Goal: Information Seeking & Learning: Check status

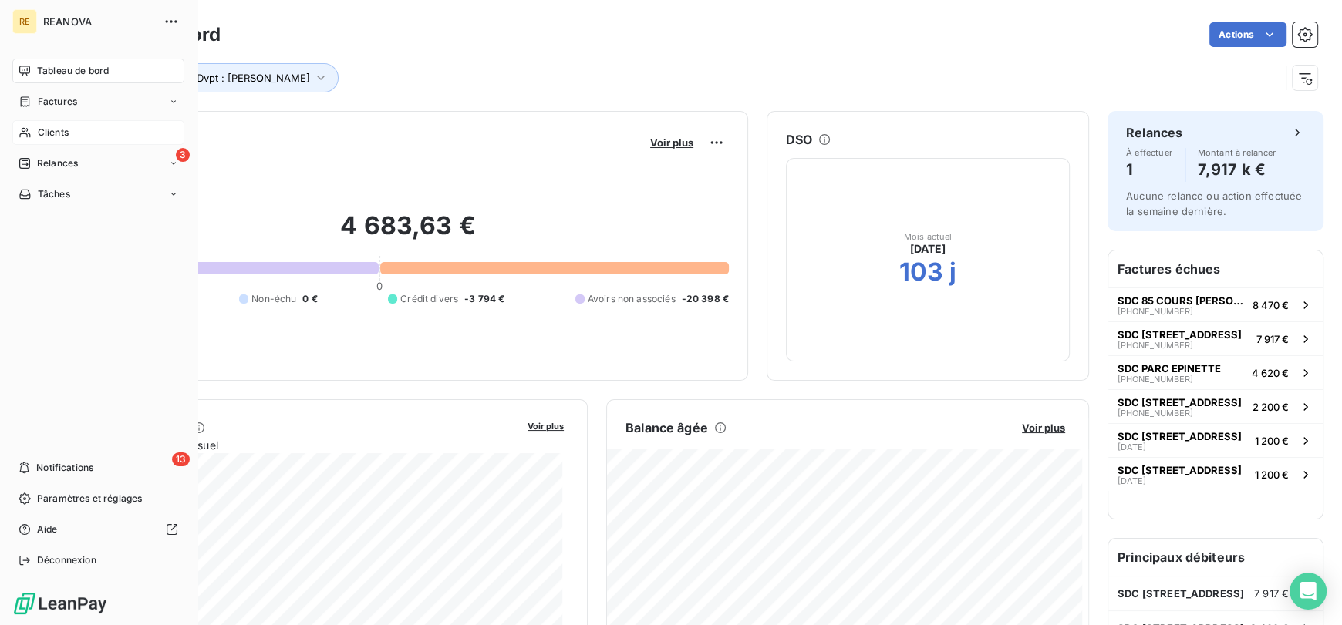
click at [84, 129] on div "Clients" at bounding box center [98, 132] width 172 height 25
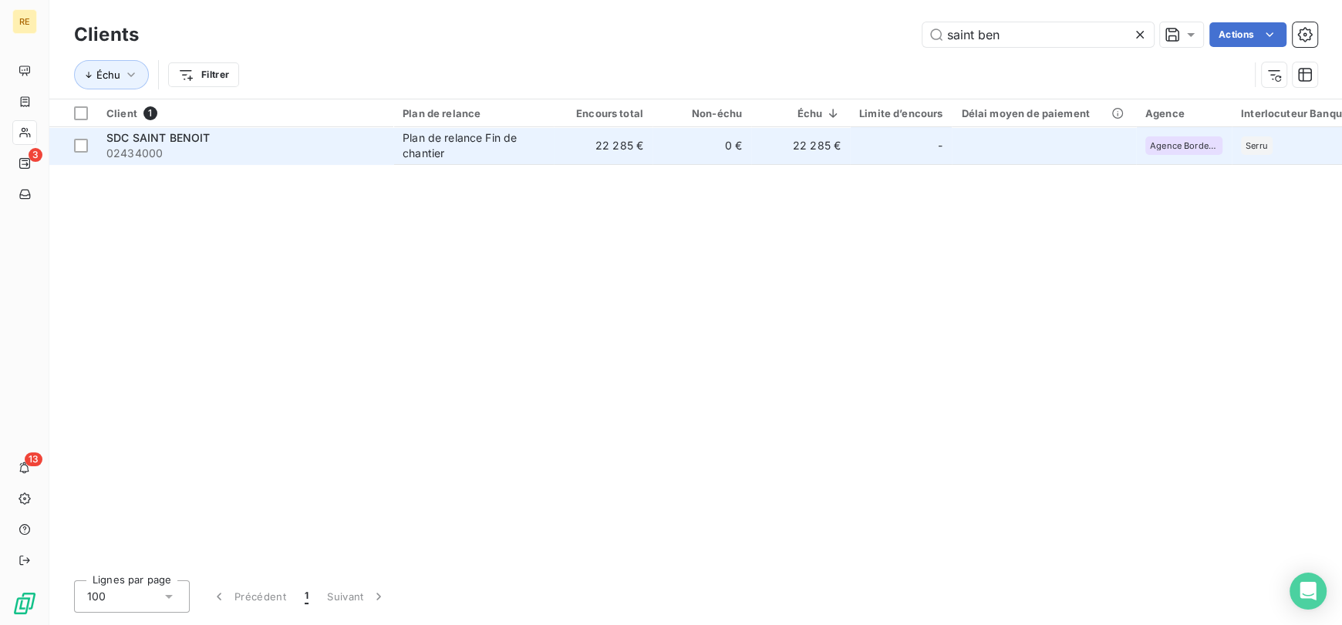
type input "saint ben"
click at [415, 147] on div "Plan de relance Fin de chantier" at bounding box center [474, 145] width 142 height 31
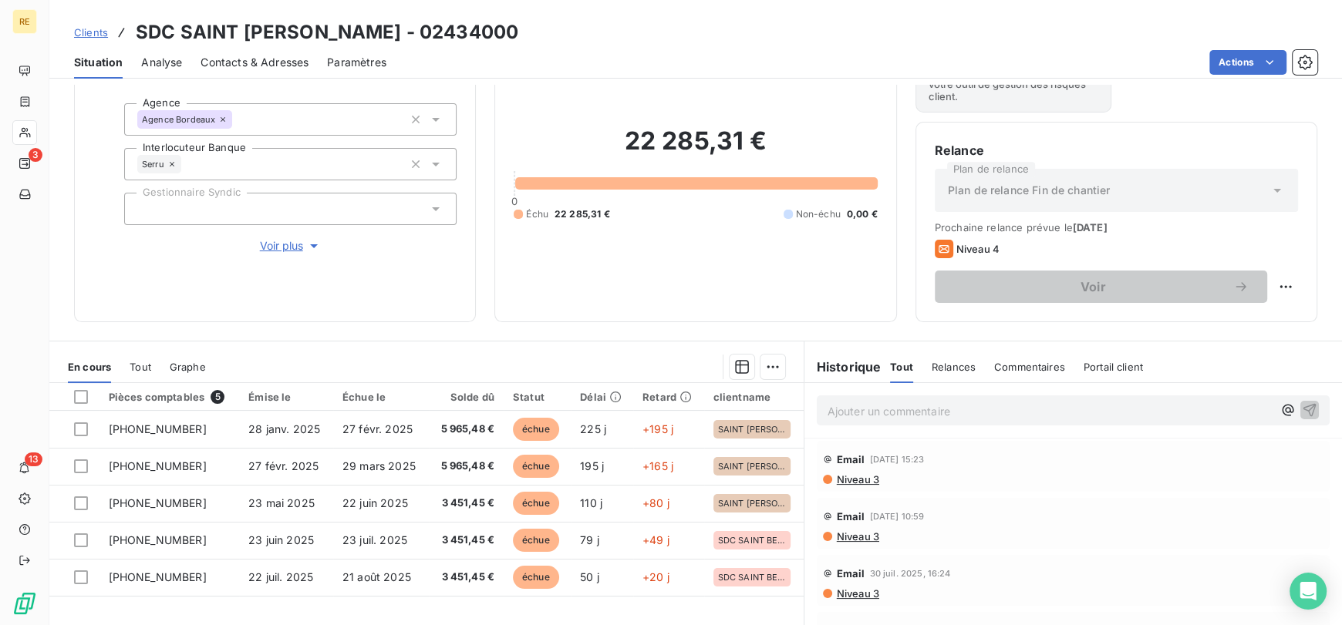
scroll to position [83, 0]
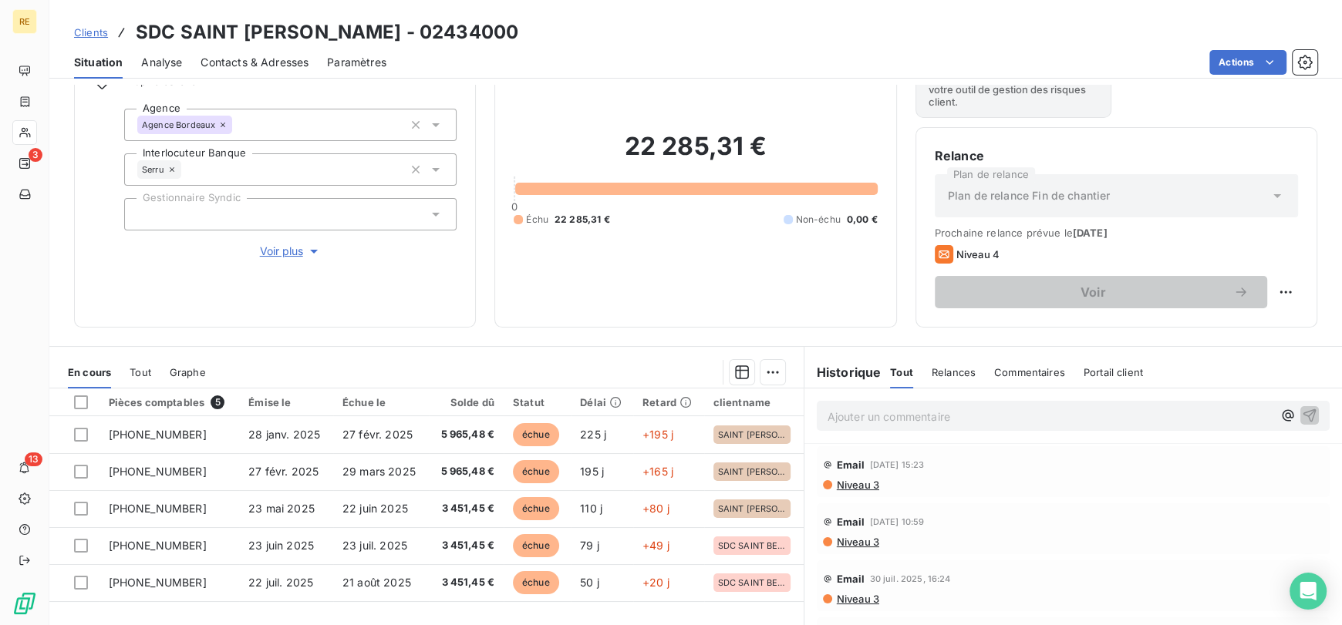
click at [89, 32] on span "Clients" at bounding box center [91, 32] width 34 height 12
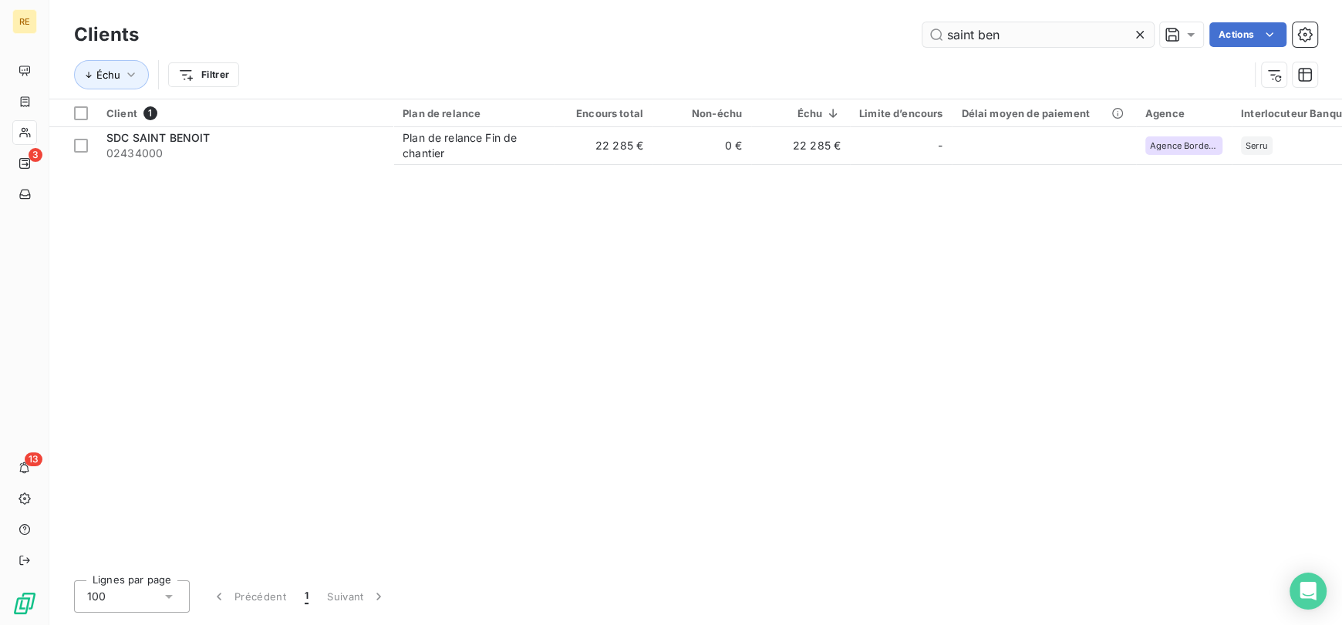
click at [966, 39] on input "saint ben" at bounding box center [1037, 34] width 231 height 25
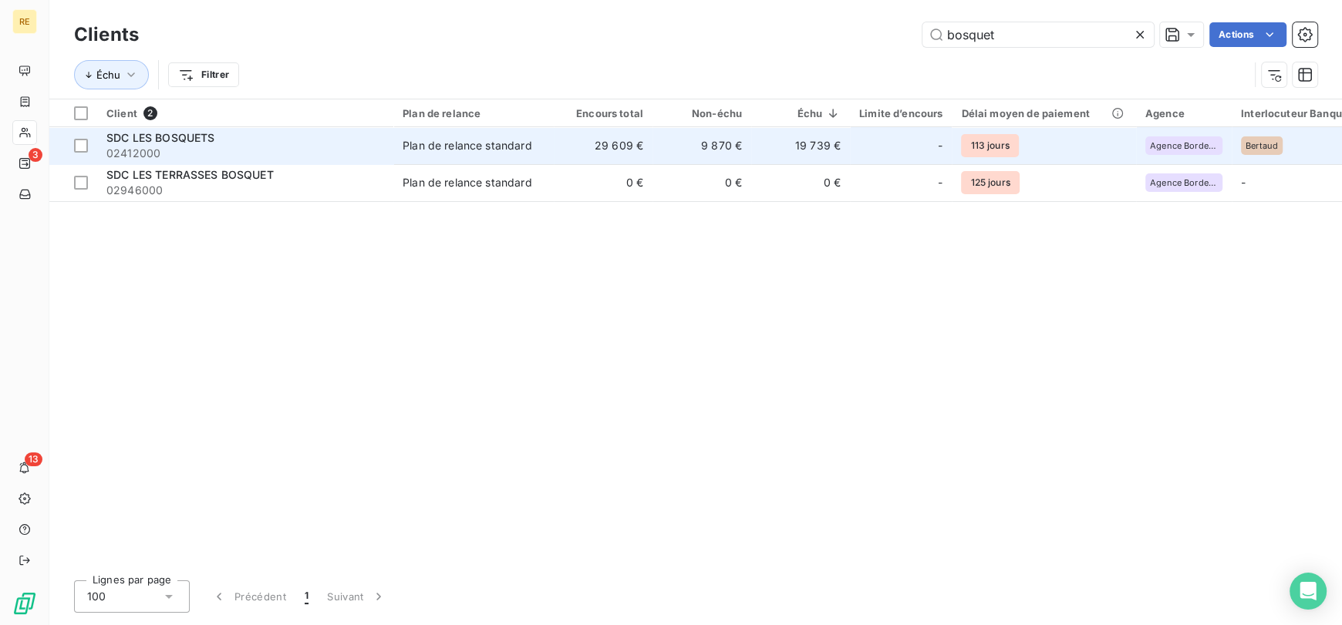
type input "bosquet"
click at [885, 143] on div "-" at bounding box center [900, 145] width 83 height 25
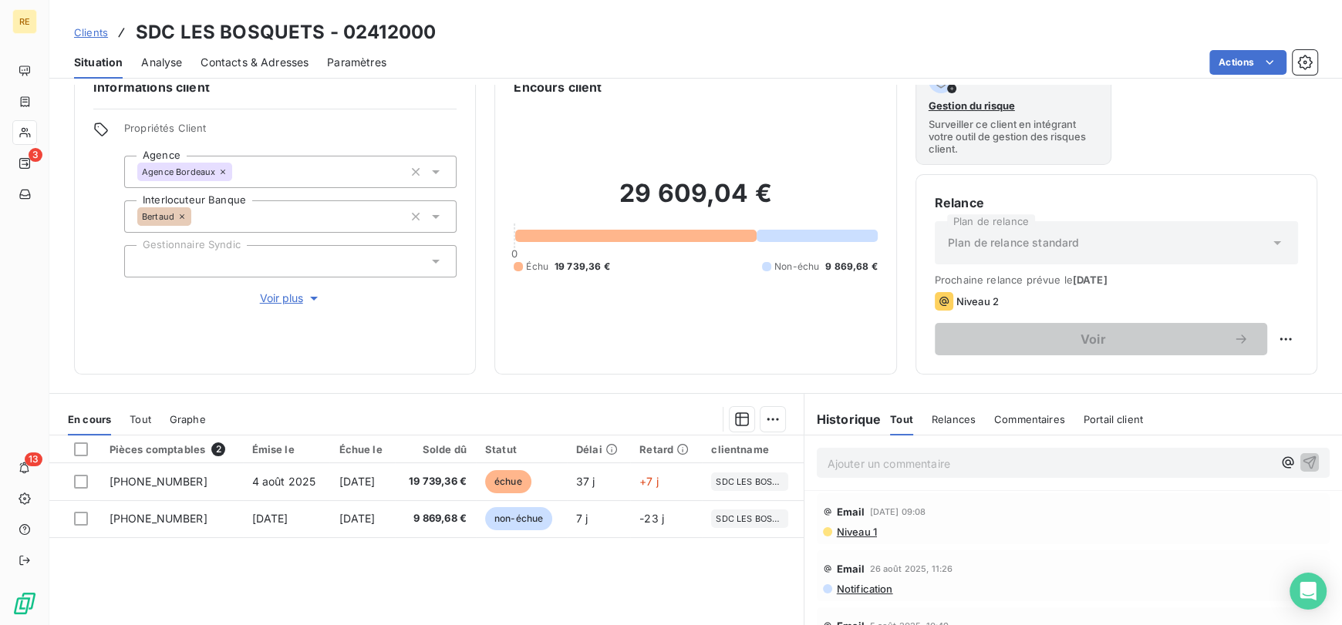
scroll to position [36, 0]
click at [138, 422] on span "Tout" at bounding box center [141, 419] width 22 height 12
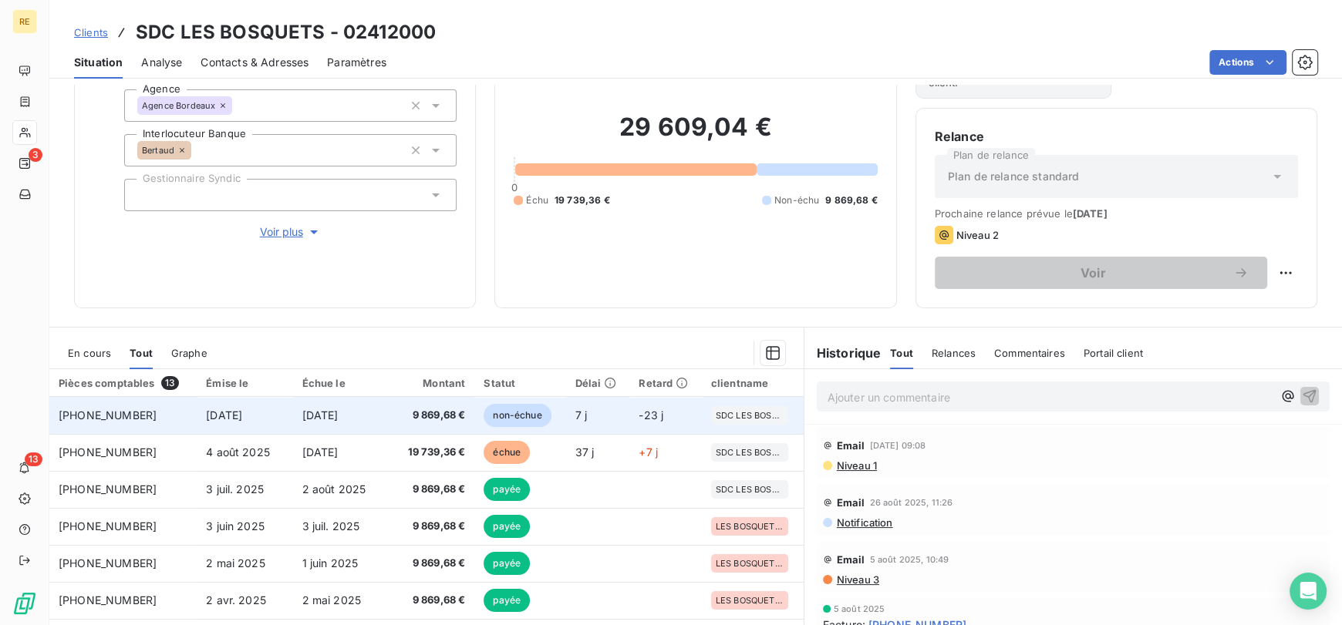
scroll to position [0, 0]
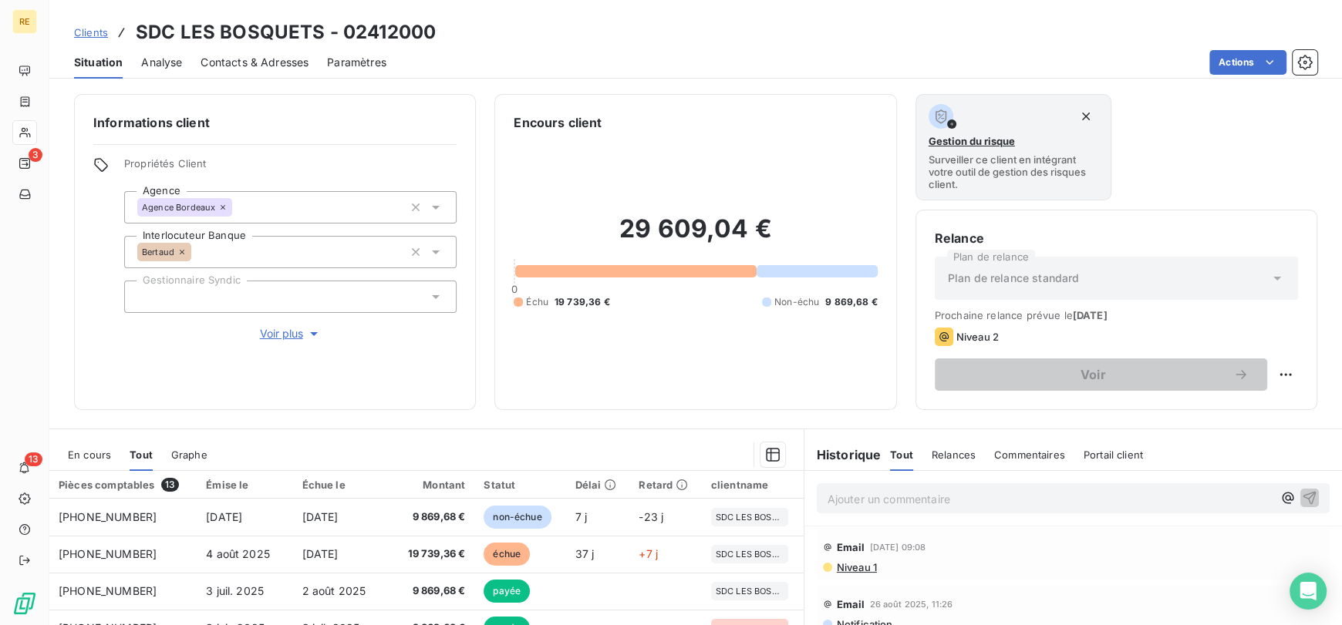
click at [100, 31] on span "Clients" at bounding box center [91, 32] width 34 height 12
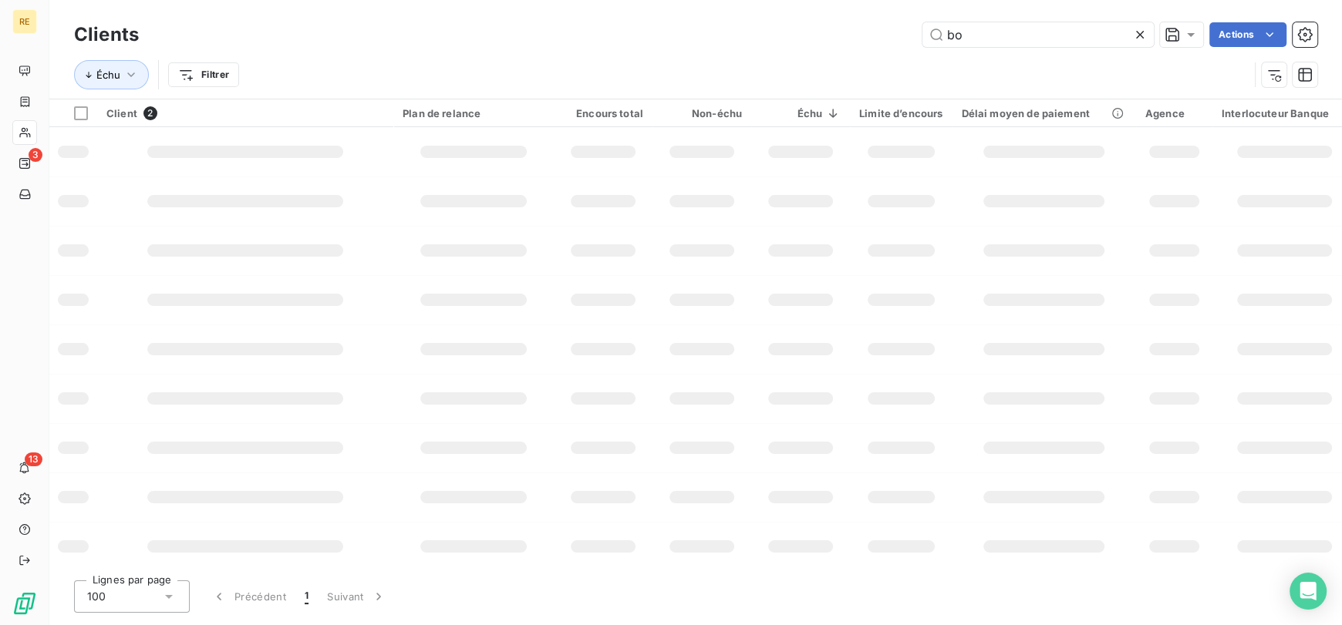
type input "b"
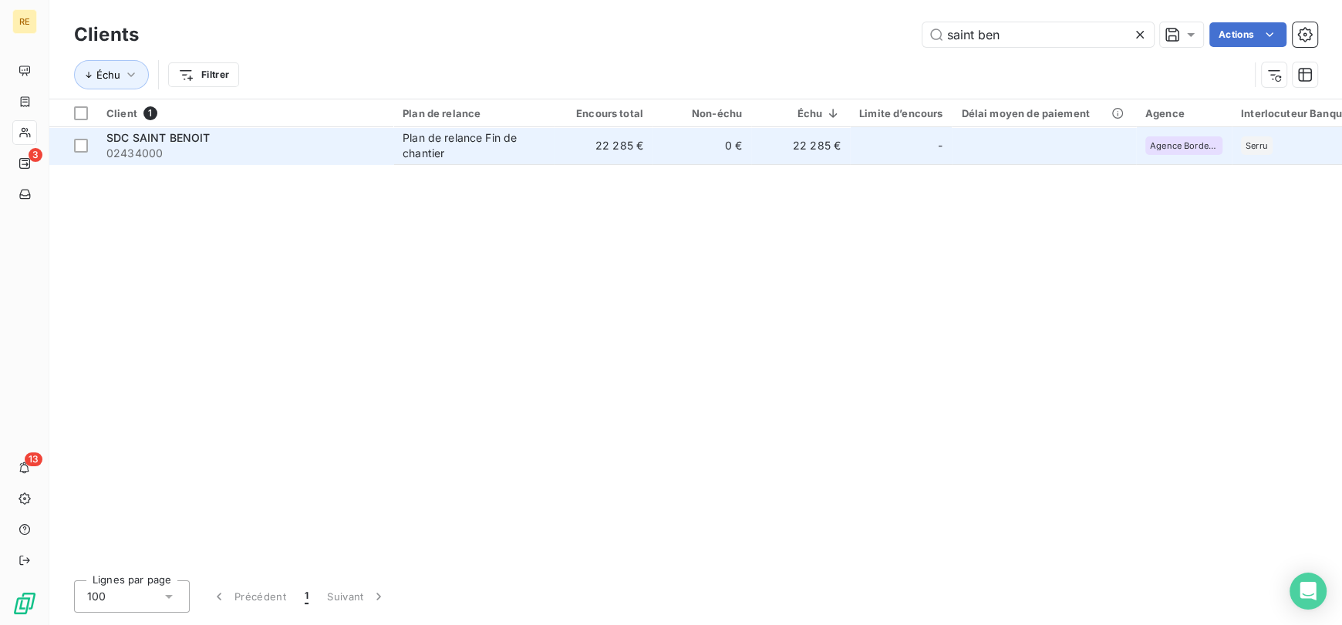
type input "saint ben"
click at [541, 153] on div "Plan de relance Fin de chantier" at bounding box center [474, 145] width 142 height 31
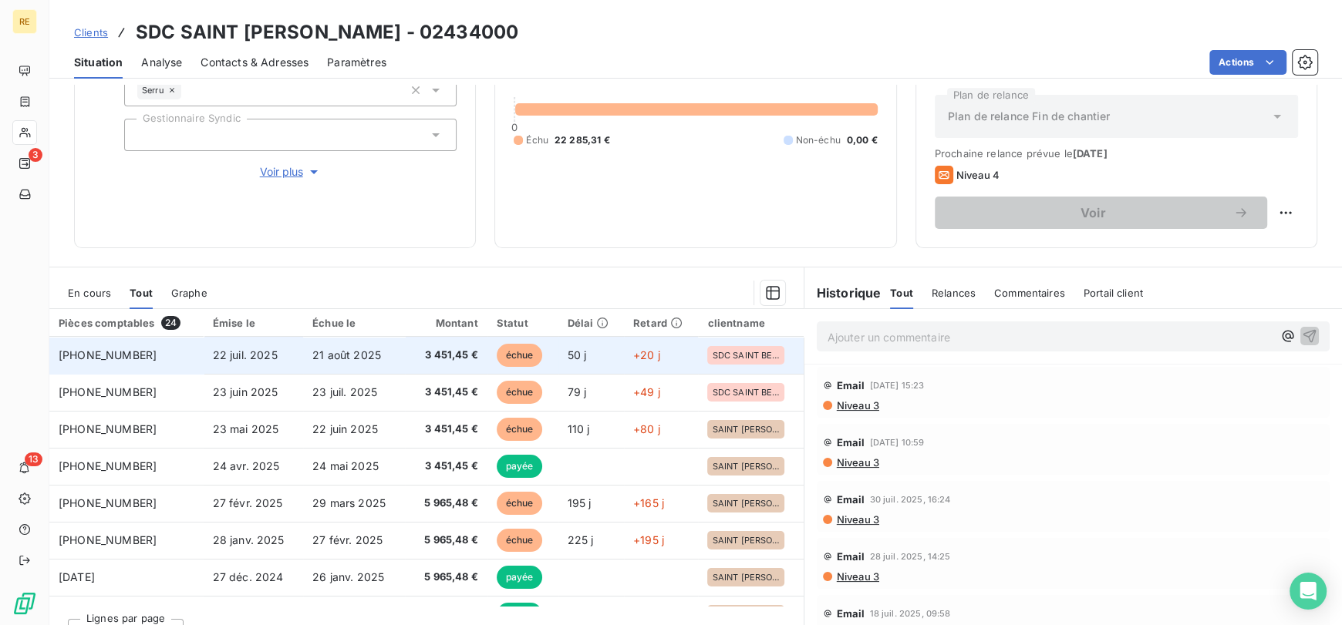
scroll to position [161, 0]
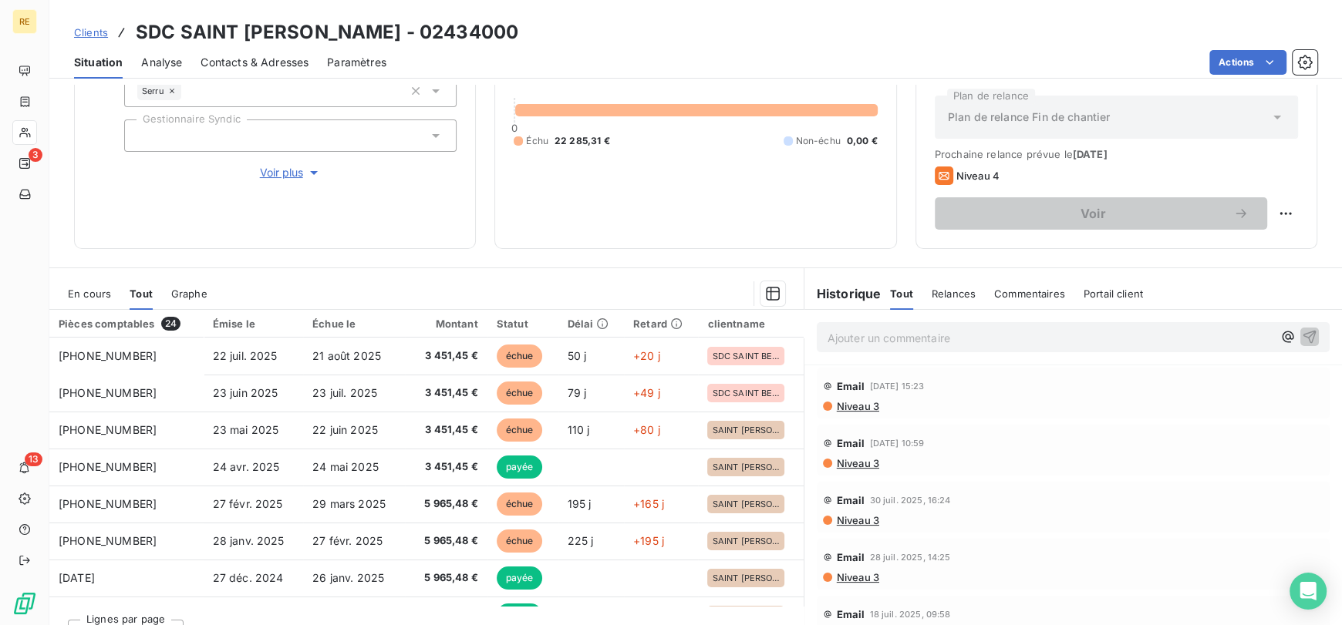
click at [94, 295] on span "En cours" at bounding box center [89, 294] width 43 height 12
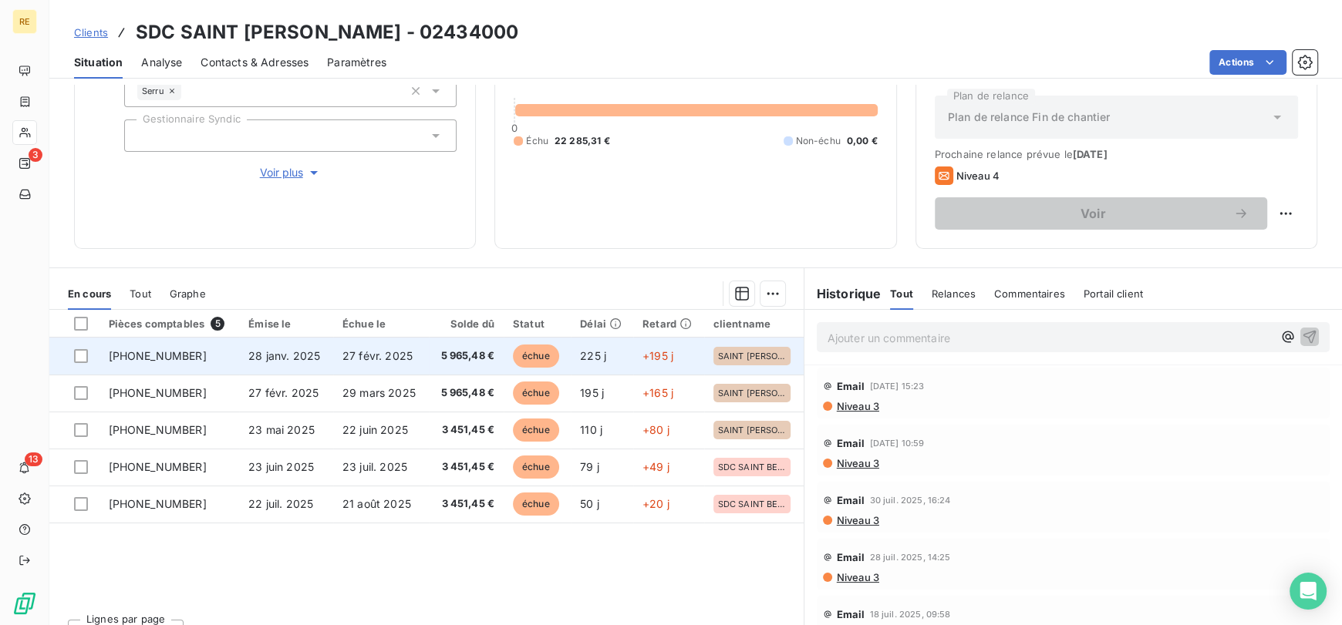
click at [598, 351] on span "225 j" at bounding box center [593, 355] width 26 height 13
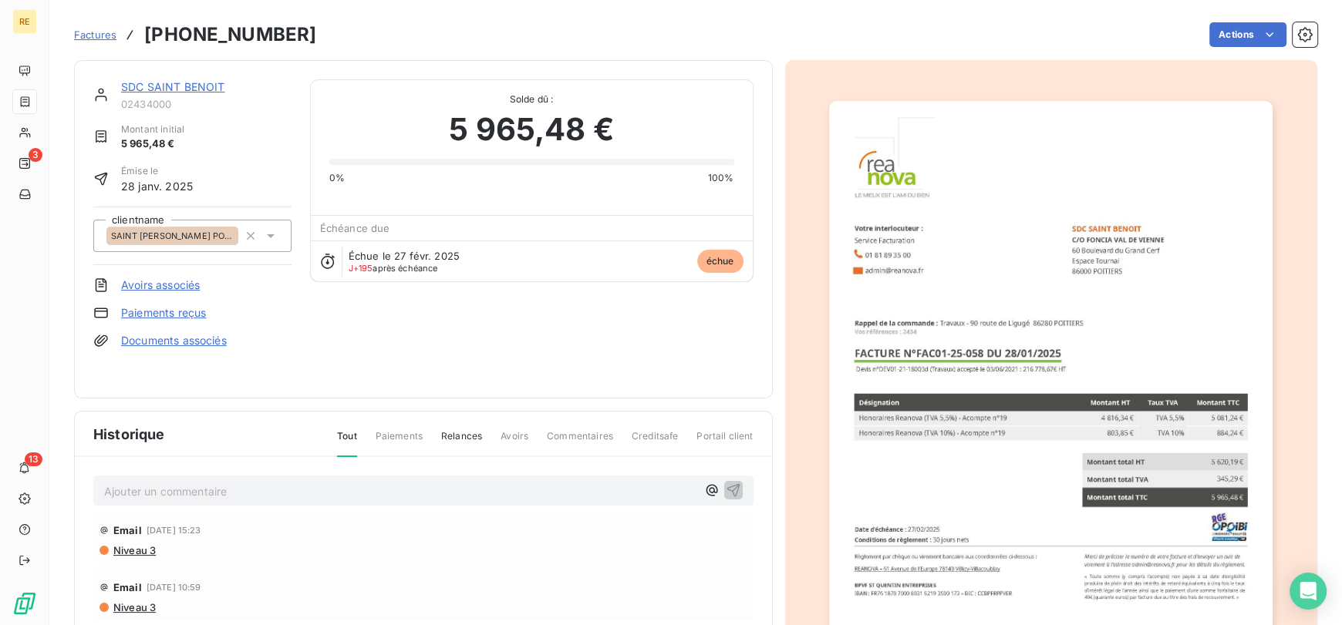
click at [103, 36] on span "Factures" at bounding box center [95, 35] width 42 height 12
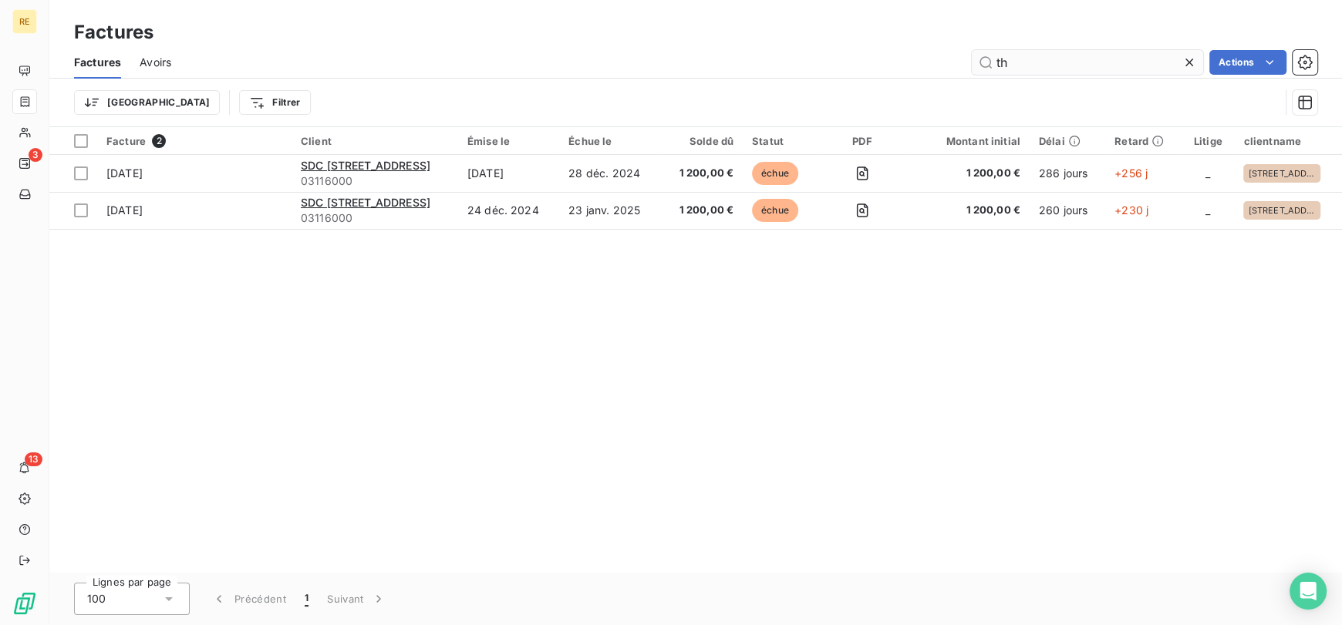
type input "t"
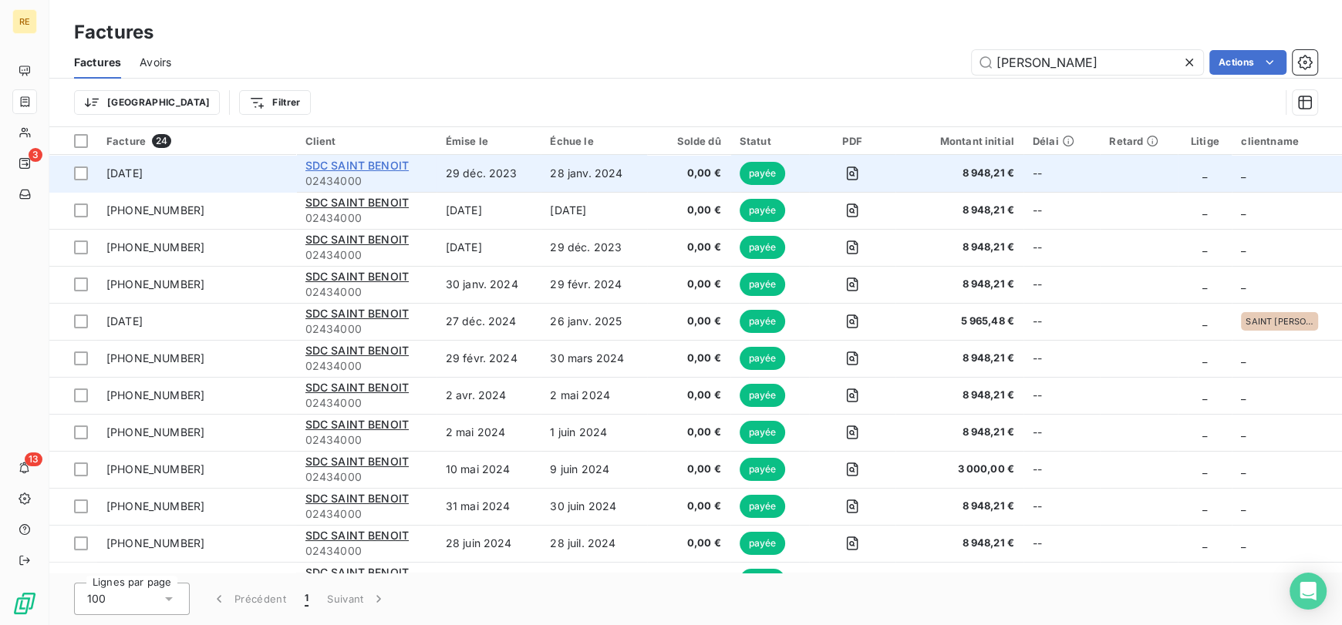
type input "[PERSON_NAME]"
click at [399, 167] on span "SDC SAINT BENOIT" at bounding box center [356, 165] width 103 height 13
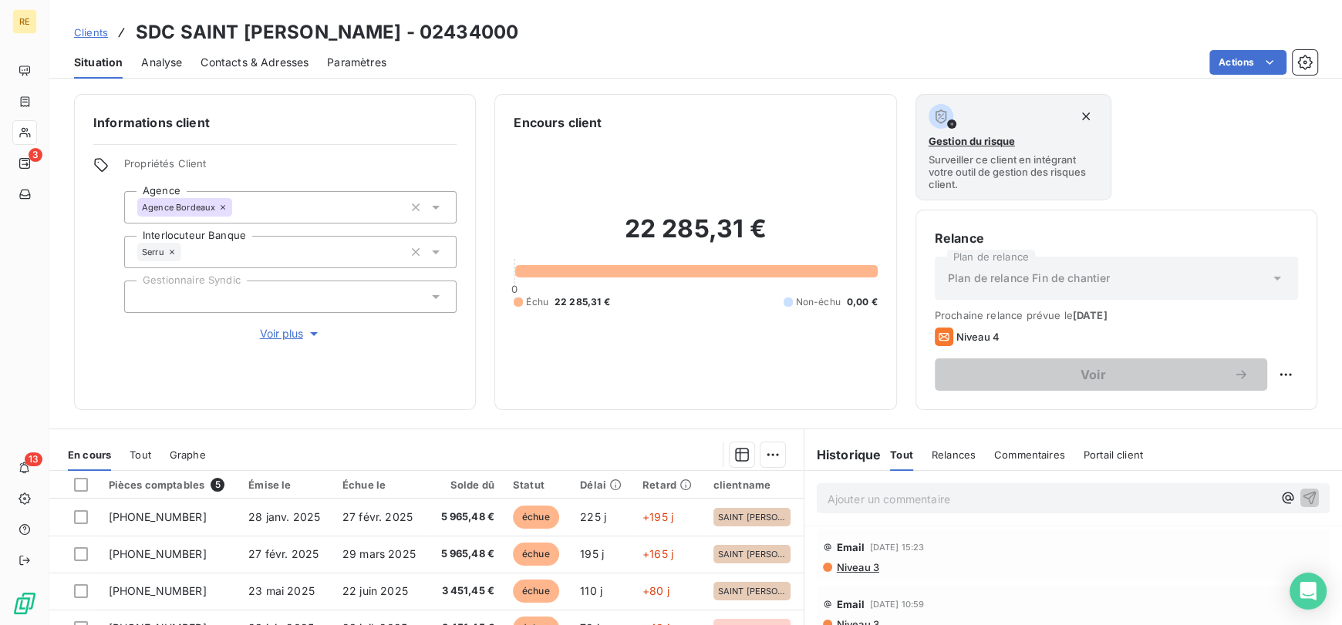
click at [89, 29] on span "Clients" at bounding box center [91, 32] width 34 height 12
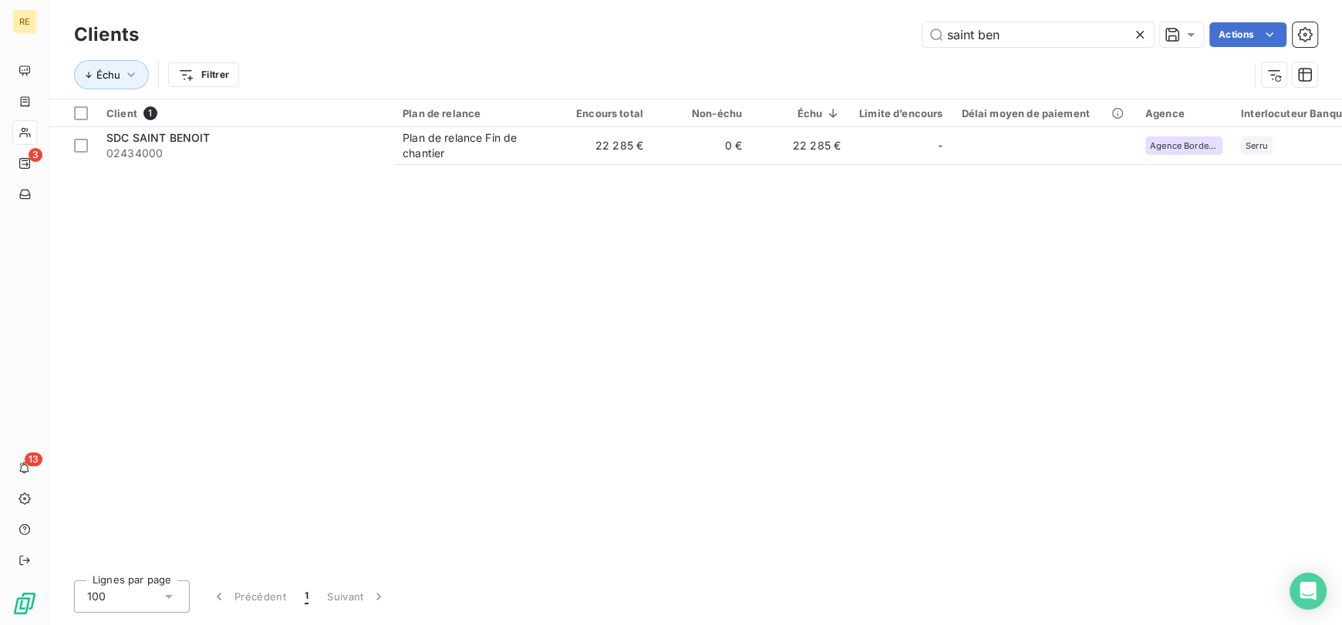
click at [1140, 34] on icon at bounding box center [1139, 34] width 15 height 15
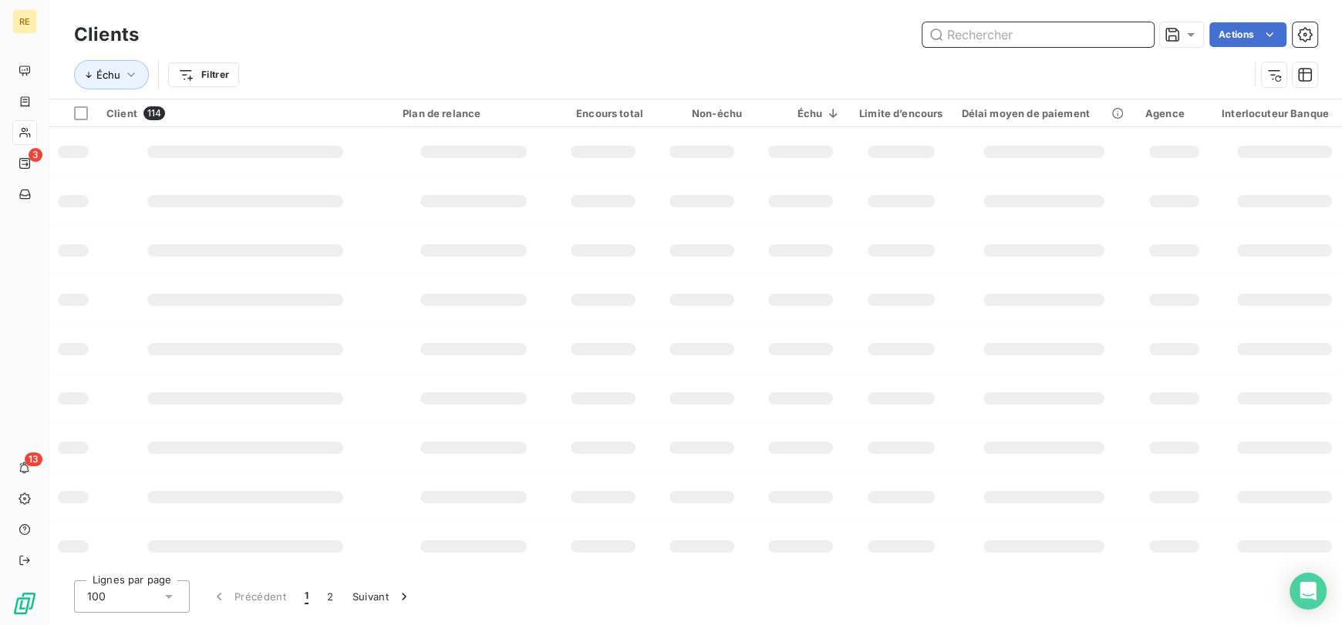
click at [1074, 29] on input "text" at bounding box center [1037, 34] width 231 height 25
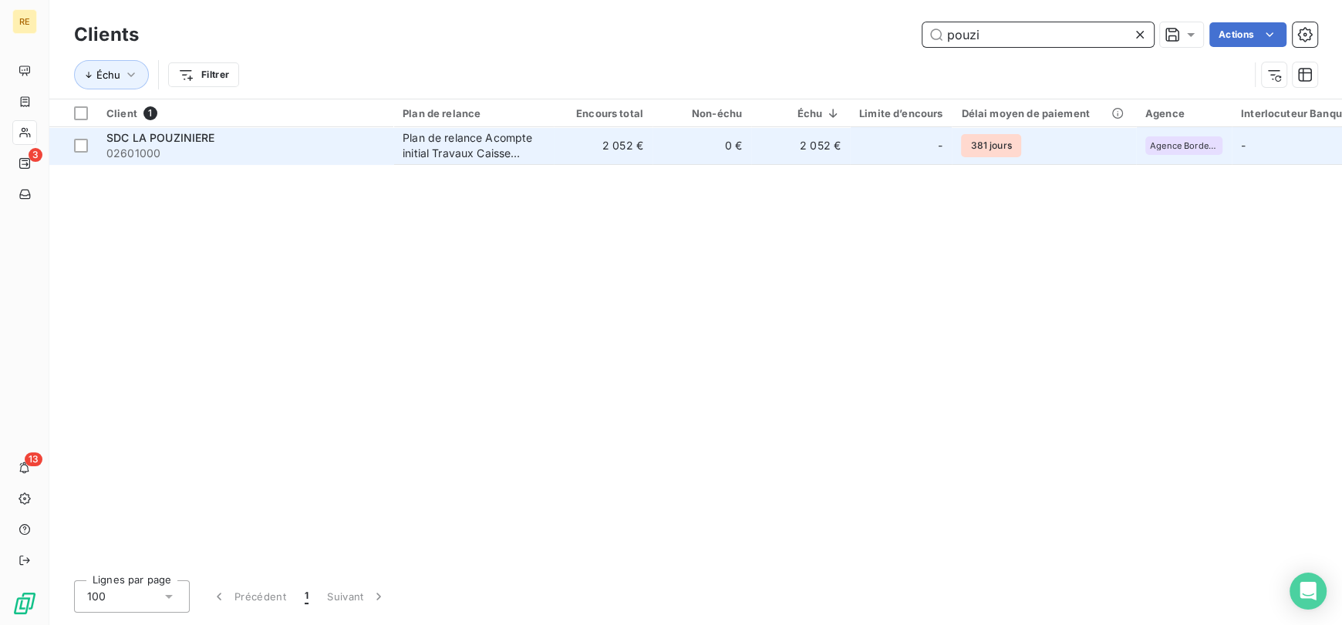
type input "pouzi"
click at [673, 149] on td "0 €" at bounding box center [701, 145] width 99 height 37
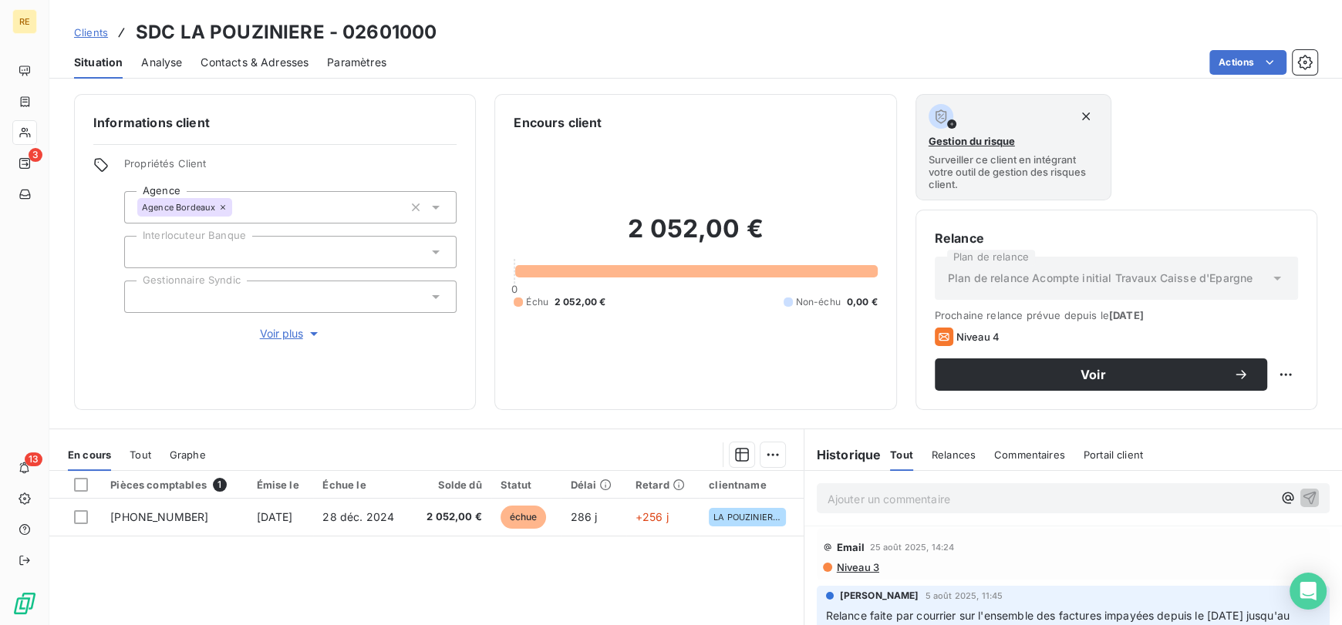
click at [133, 463] on div "Tout" at bounding box center [141, 455] width 22 height 32
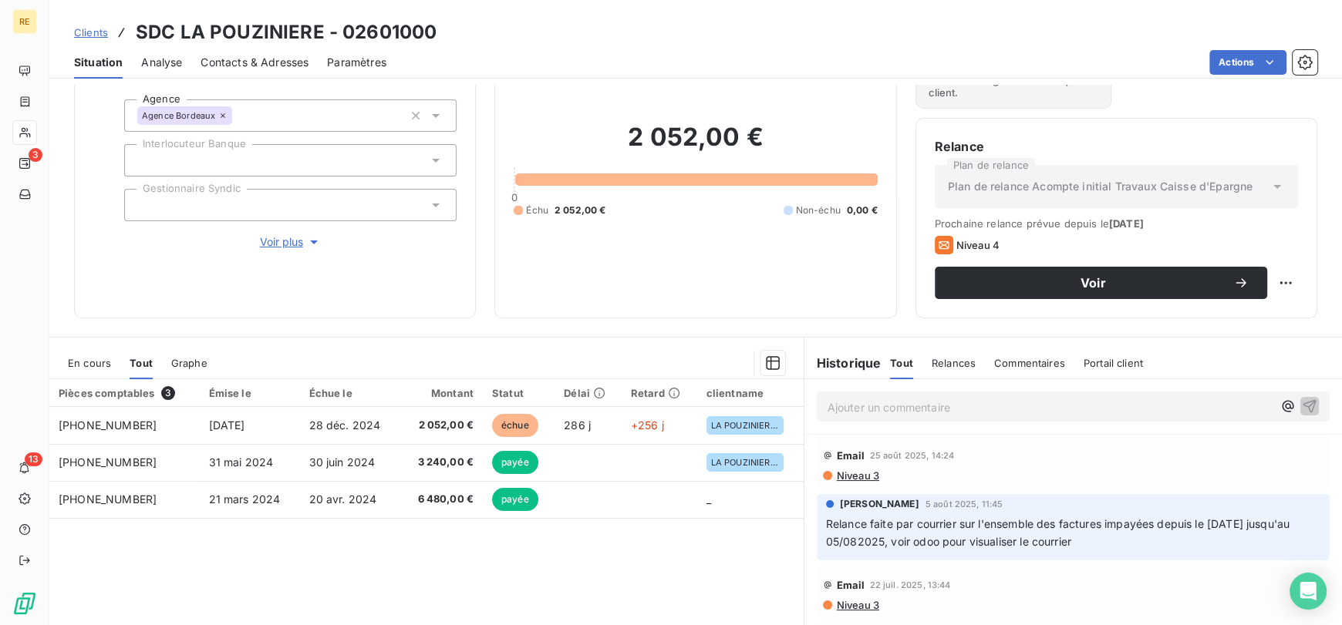
scroll to position [96, 0]
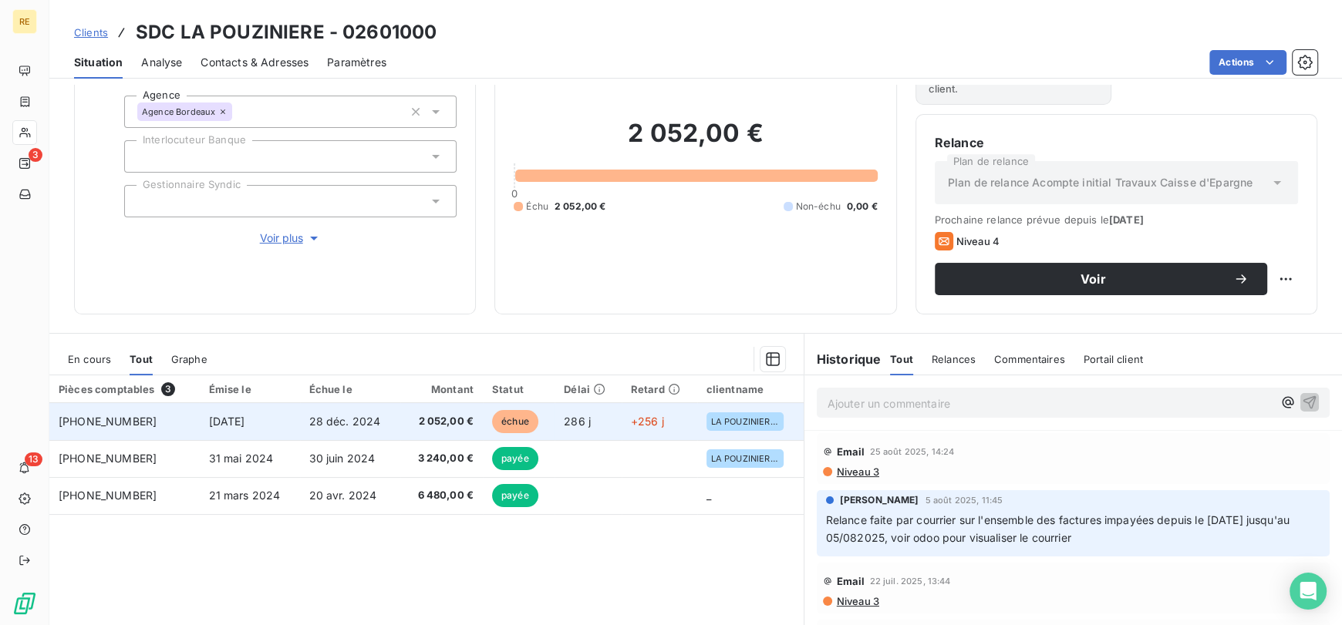
click at [362, 410] on td "28 déc. 2024" at bounding box center [350, 421] width 100 height 37
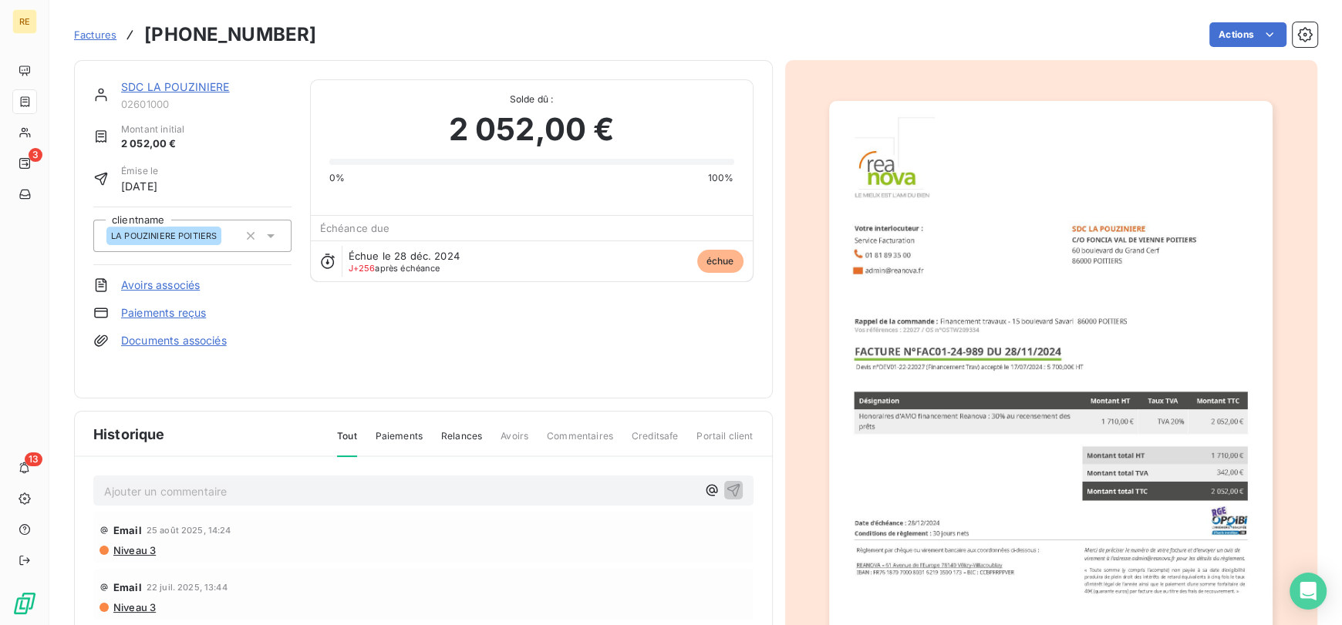
click at [96, 32] on span "Factures" at bounding box center [95, 35] width 42 height 12
